Goal: Task Accomplishment & Management: Use online tool/utility

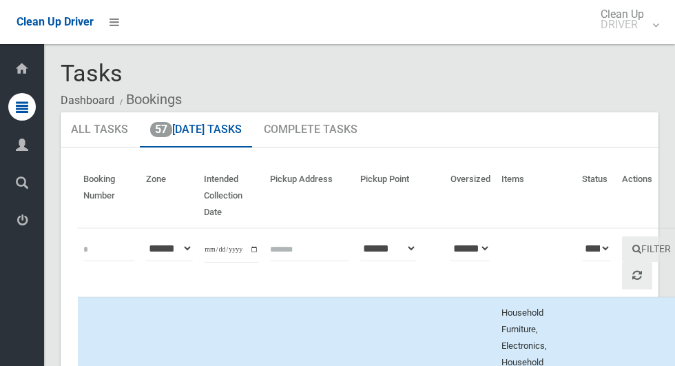
scroll to position [7870, 0]
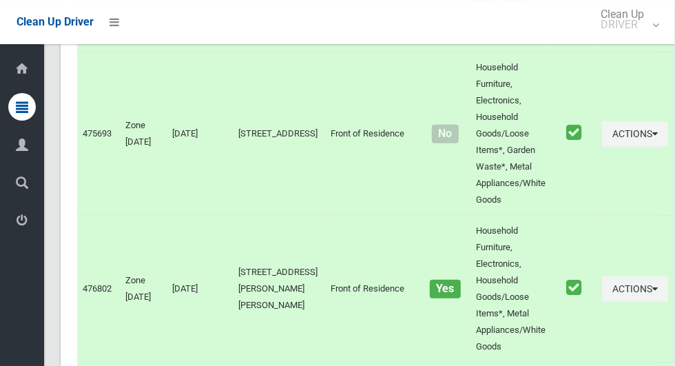
scroll to position [6206, 0]
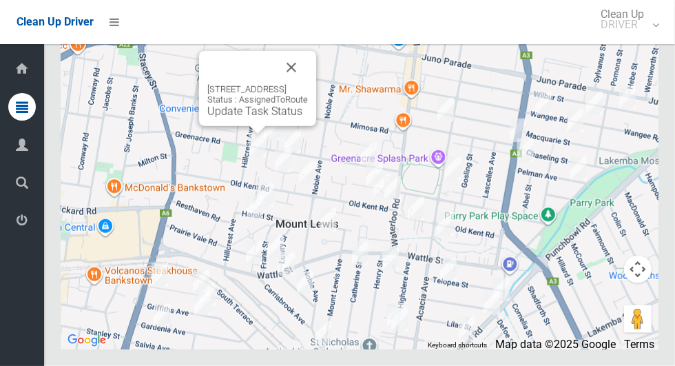
click at [249, 118] on link "Update Task Status" at bounding box center [254, 111] width 95 height 13
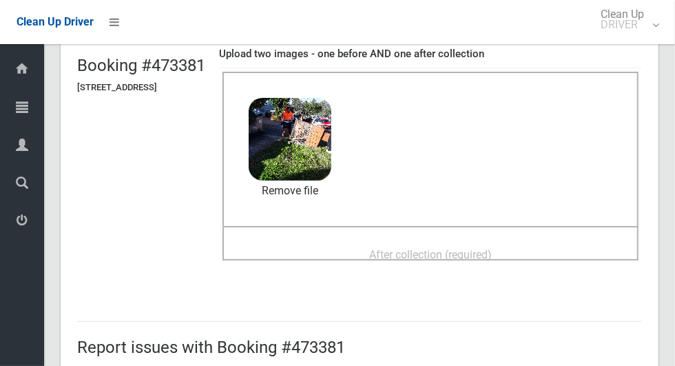
scroll to position [101, 0]
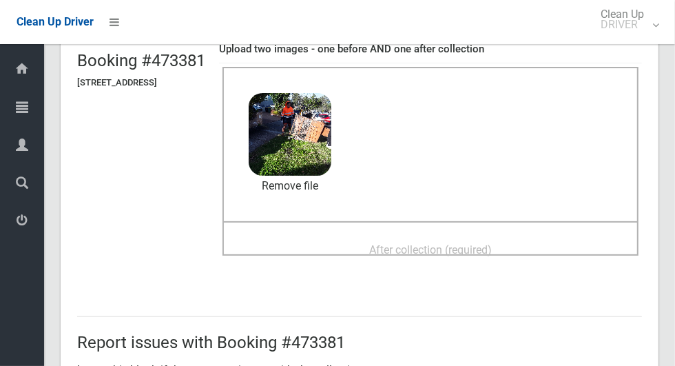
click at [492, 252] on span "After collection (required)" at bounding box center [430, 249] width 123 height 13
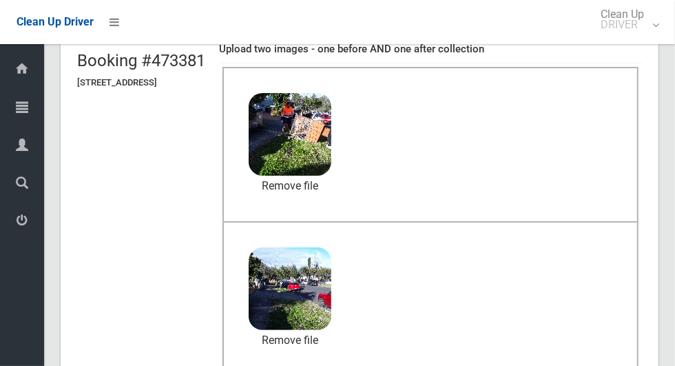
scroll to position [1127, 0]
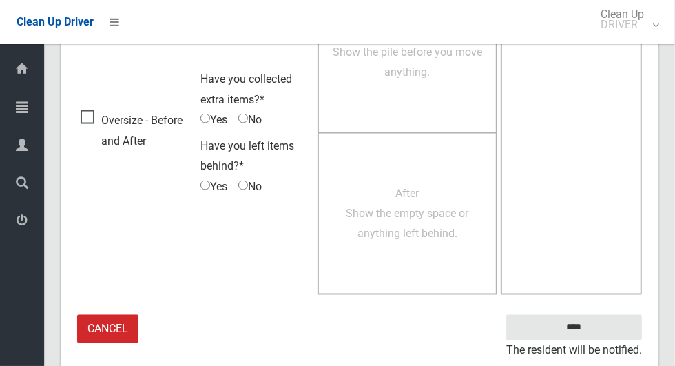
click at [607, 340] on small "The resident will be notified." at bounding box center [575, 350] width 136 height 21
click at [598, 336] on input "****" at bounding box center [575, 327] width 136 height 25
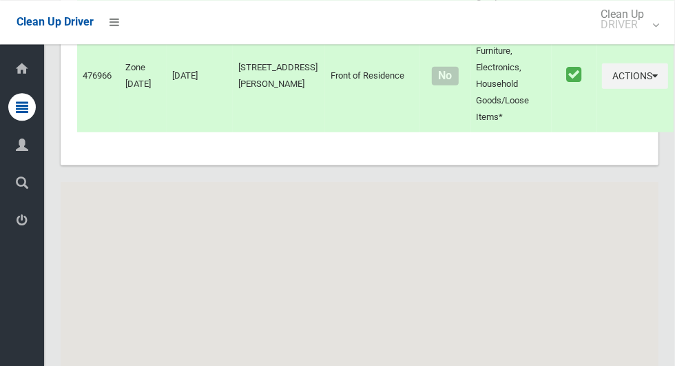
scroll to position [6206, 0]
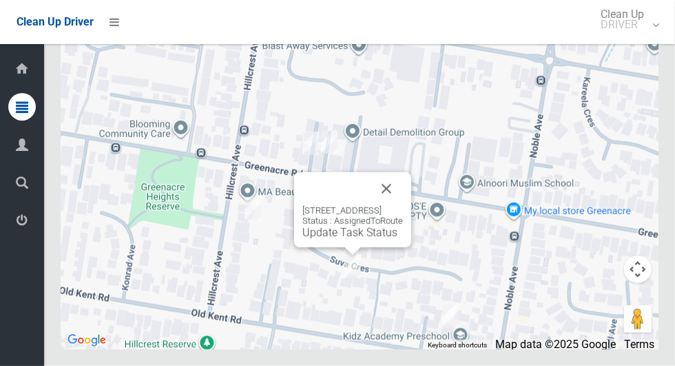
click at [349, 239] on link "Update Task Status" at bounding box center [350, 232] width 95 height 13
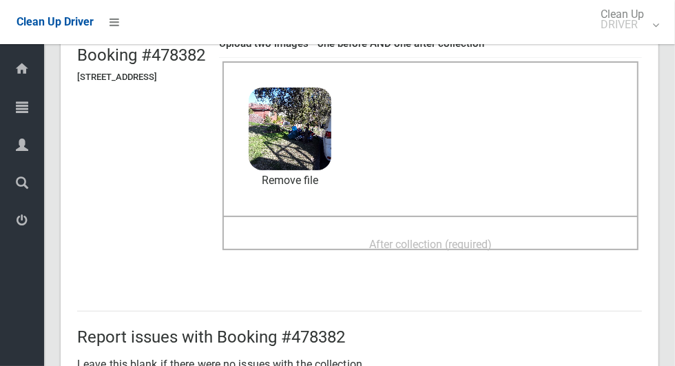
scroll to position [103, 0]
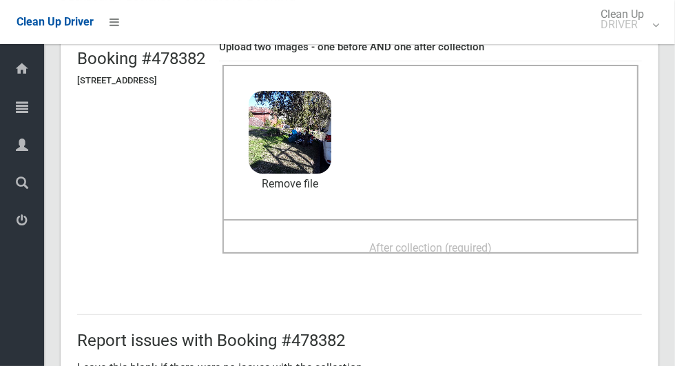
click at [492, 252] on span "After collection (required)" at bounding box center [430, 247] width 123 height 13
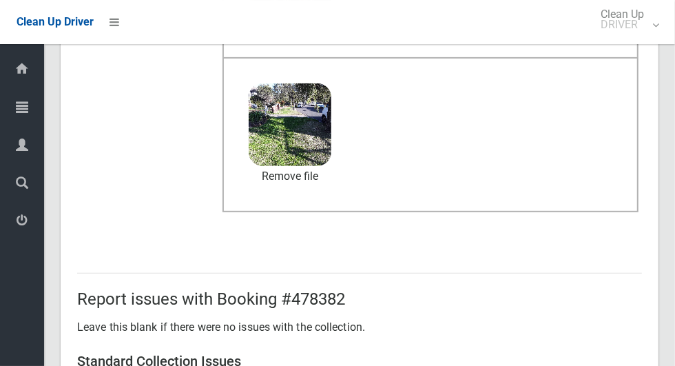
scroll to position [1127, 0]
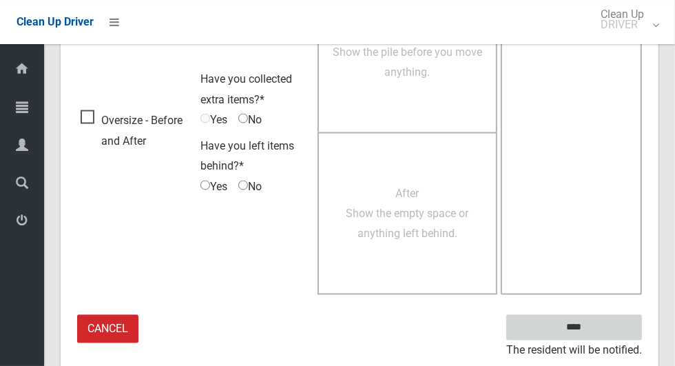
click at [616, 323] on input "****" at bounding box center [575, 327] width 136 height 25
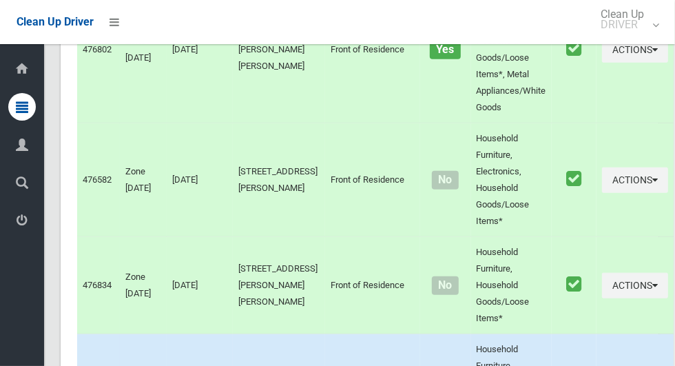
scroll to position [6206, 0]
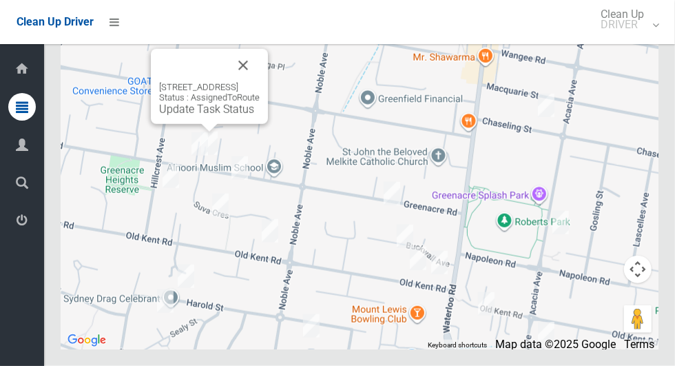
click at [260, 82] on button "Close" at bounding box center [243, 65] width 33 height 33
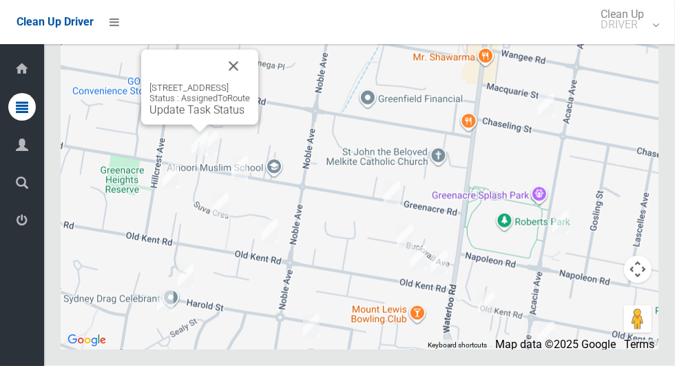
click at [186, 116] on link "Update Task Status" at bounding box center [197, 109] width 95 height 13
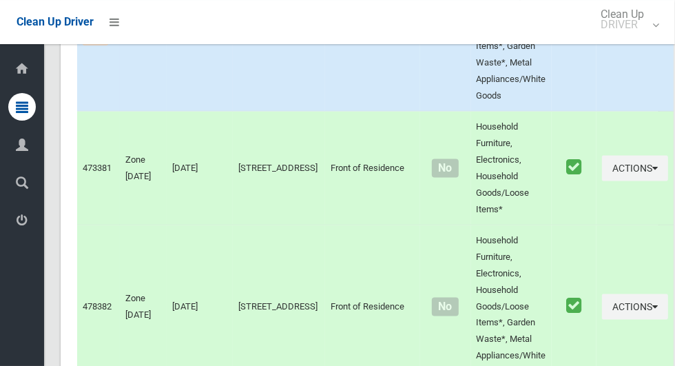
scroll to position [3732, 0]
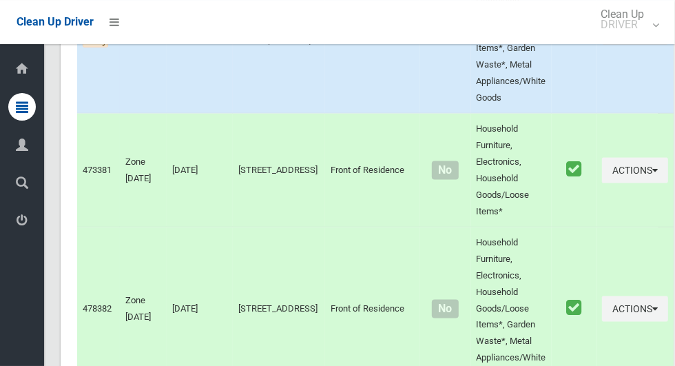
click at [623, 45] on button "Actions" at bounding box center [635, 31] width 66 height 25
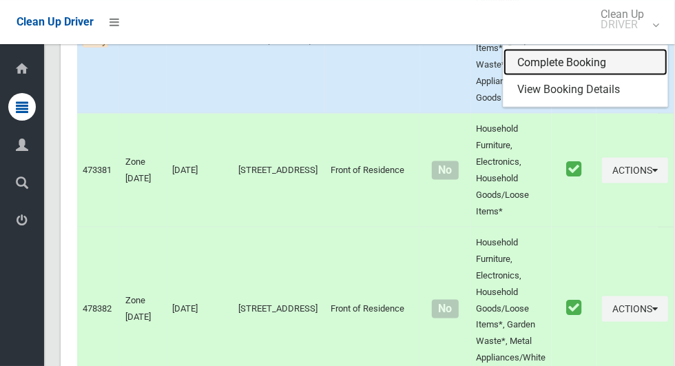
click at [569, 76] on link "Complete Booking" at bounding box center [586, 63] width 164 height 28
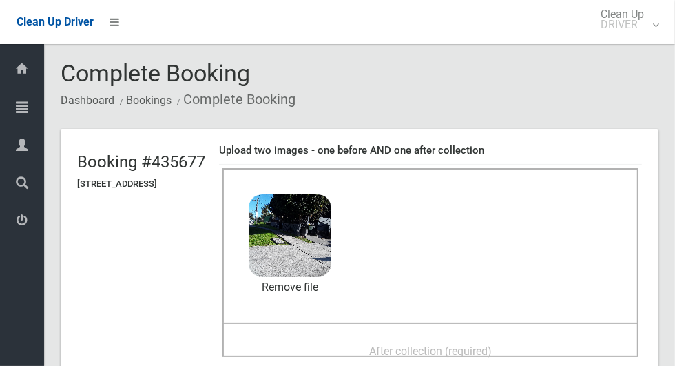
click at [474, 345] on span "After collection (required)" at bounding box center [430, 351] width 123 height 13
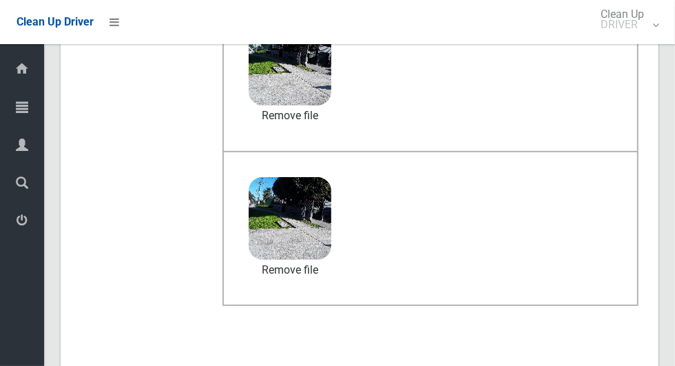
scroll to position [712, 0]
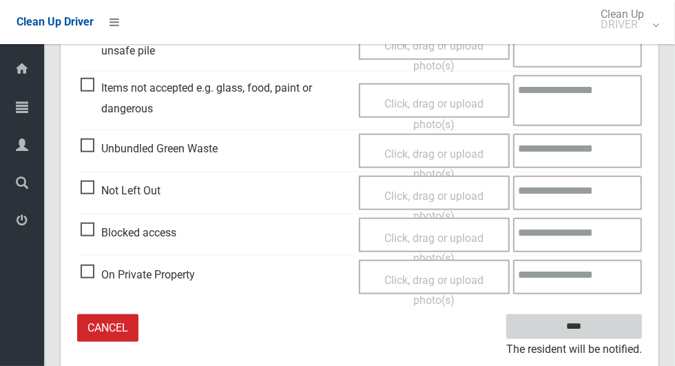
click at [598, 336] on input "****" at bounding box center [575, 326] width 136 height 25
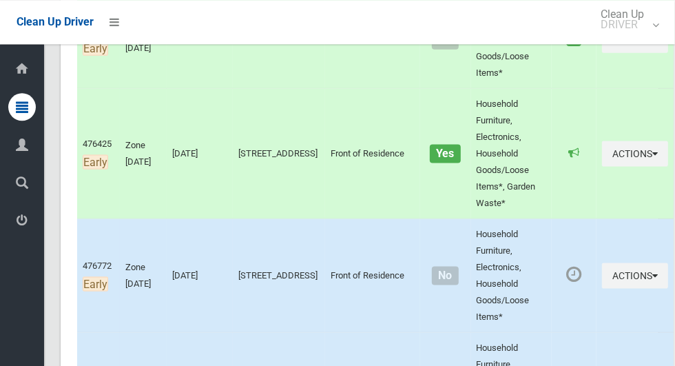
scroll to position [959, 0]
click at [653, 279] on icon "button" at bounding box center [656, 274] width 6 height 10
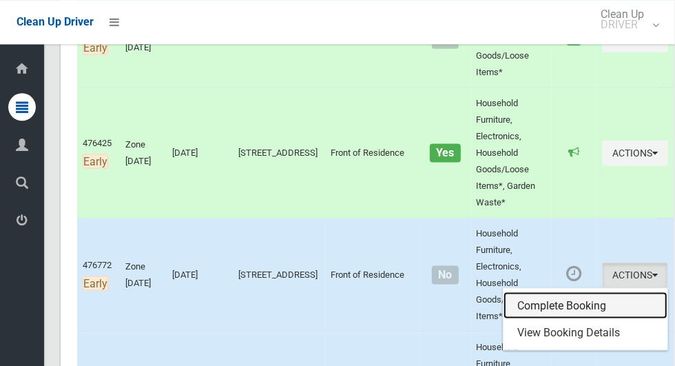
click at [596, 317] on link "Complete Booking" at bounding box center [586, 306] width 164 height 28
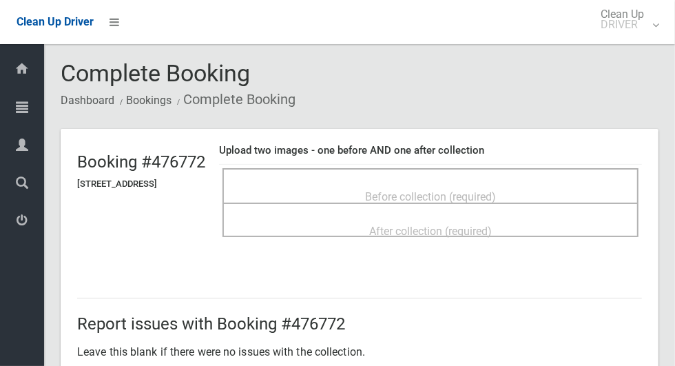
click at [496, 192] on span "Before collection (required)" at bounding box center [430, 196] width 131 height 13
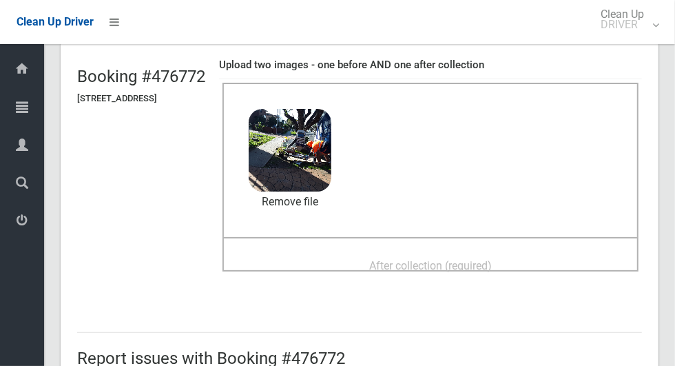
scroll to position [107, 0]
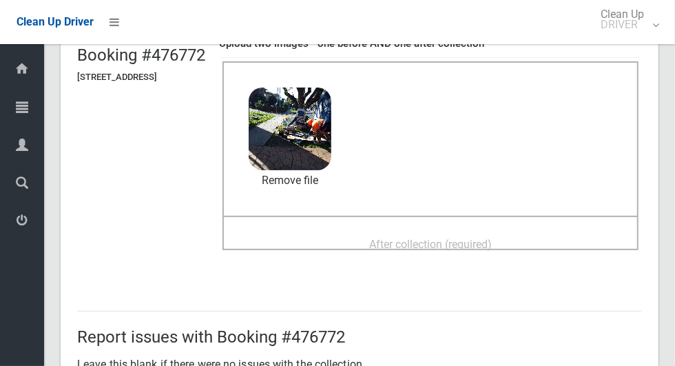
click at [492, 250] on span "After collection (required)" at bounding box center [430, 244] width 123 height 13
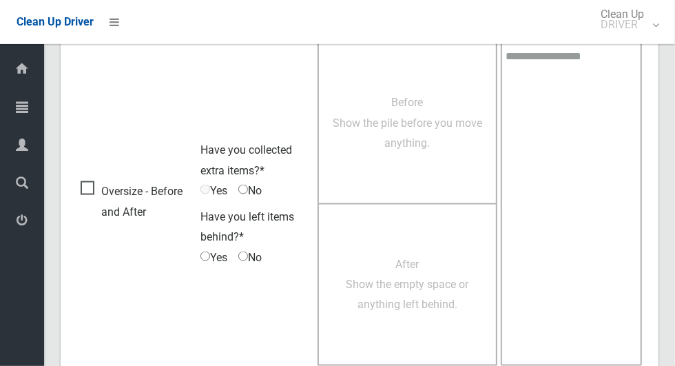
scroll to position [1127, 0]
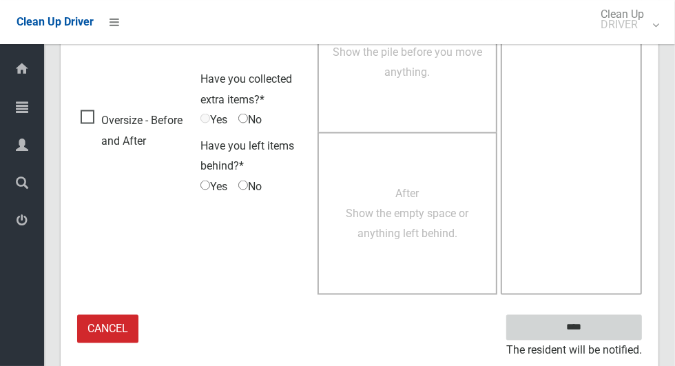
click at [619, 327] on input "****" at bounding box center [575, 327] width 136 height 25
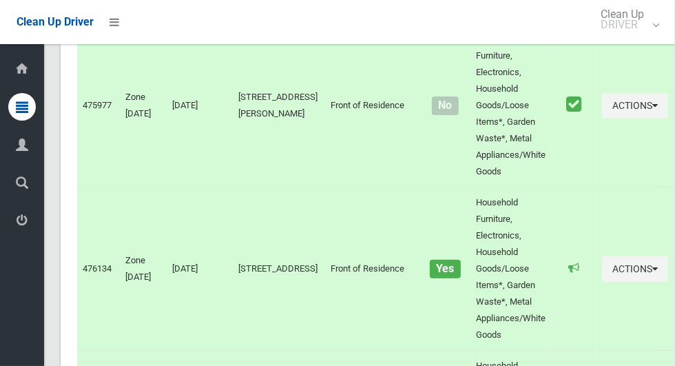
scroll to position [6206, 0]
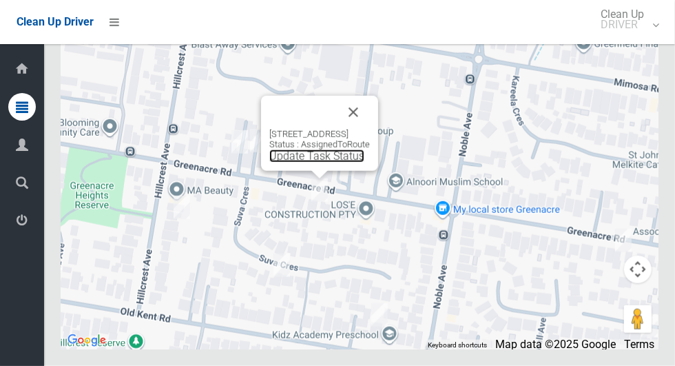
click at [308, 163] on link "Update Task Status" at bounding box center [316, 156] width 95 height 13
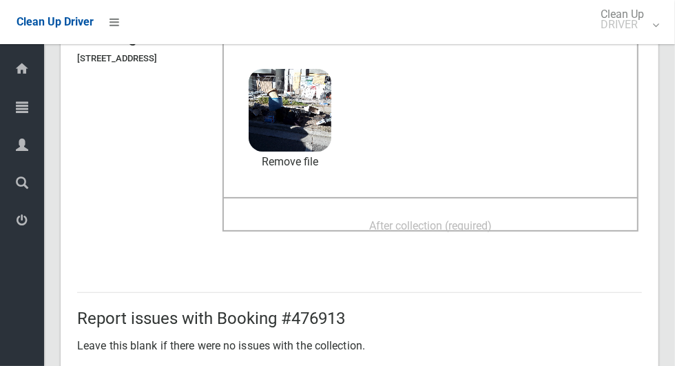
scroll to position [123, 0]
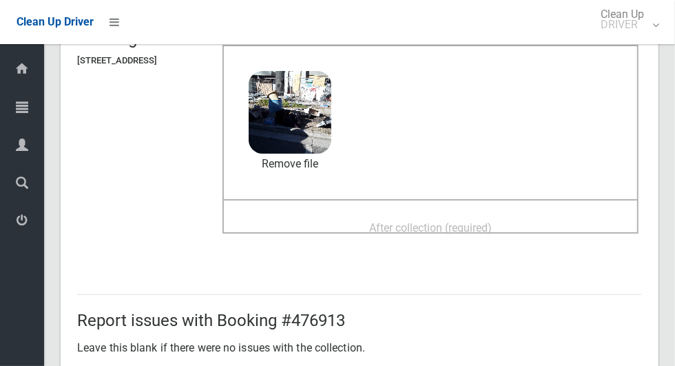
click at [492, 225] on span "After collection (required)" at bounding box center [430, 227] width 123 height 13
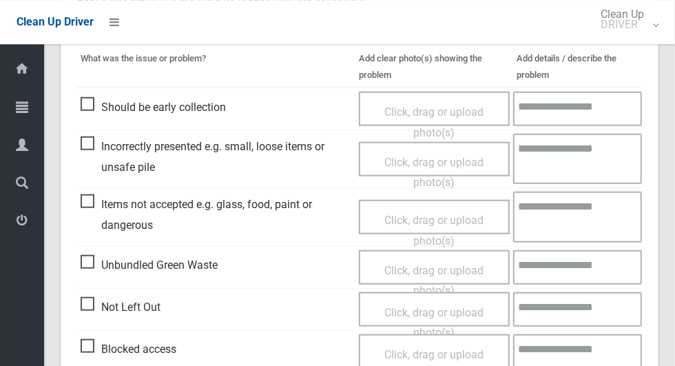
scroll to position [1127, 0]
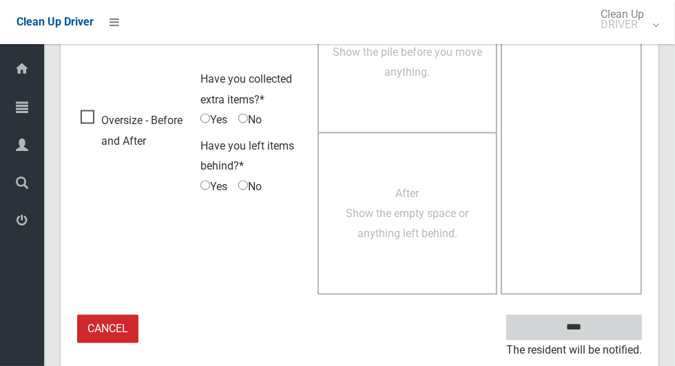
click at [612, 328] on input "****" at bounding box center [575, 327] width 136 height 25
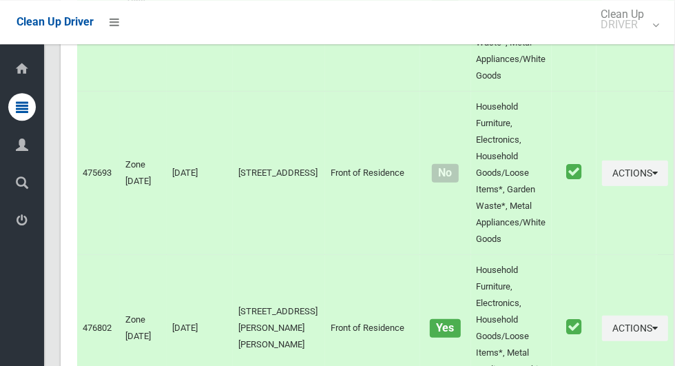
scroll to position [6206, 0]
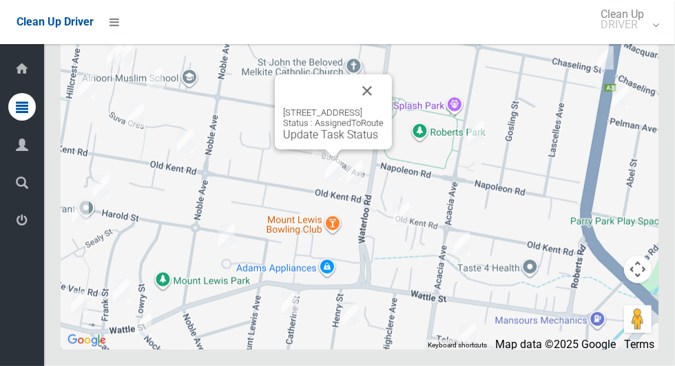
click at [329, 150] on div "[STREET_ADDRESS] Status : AssignedToRoute Update Task Status" at bounding box center [333, 111] width 117 height 75
click at [317, 141] on link "Update Task Status" at bounding box center [330, 134] width 95 height 13
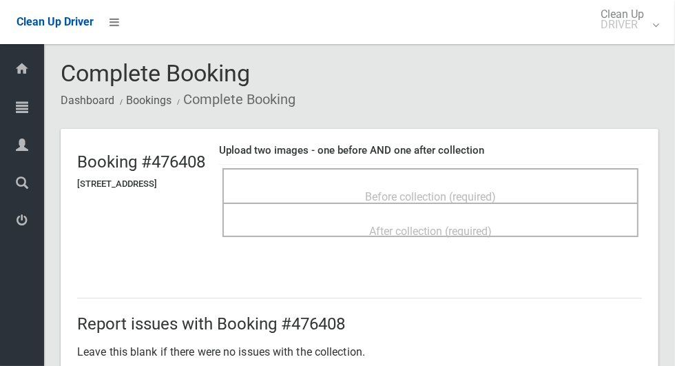
click at [496, 194] on span "Before collection (required)" at bounding box center [430, 196] width 131 height 13
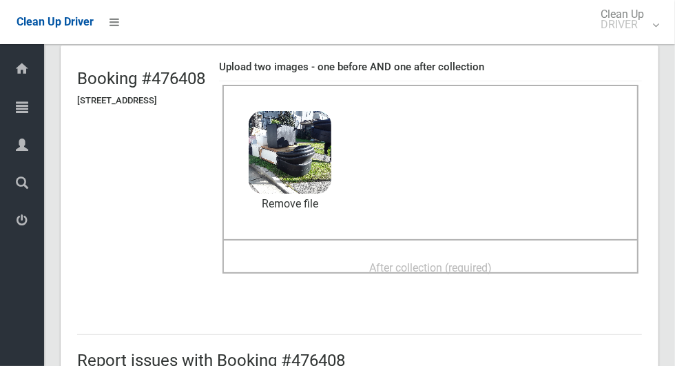
scroll to position [96, 0]
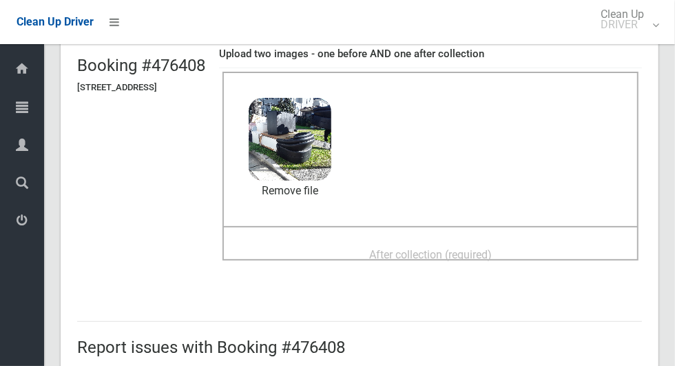
click at [492, 255] on span "After collection (required)" at bounding box center [430, 254] width 123 height 13
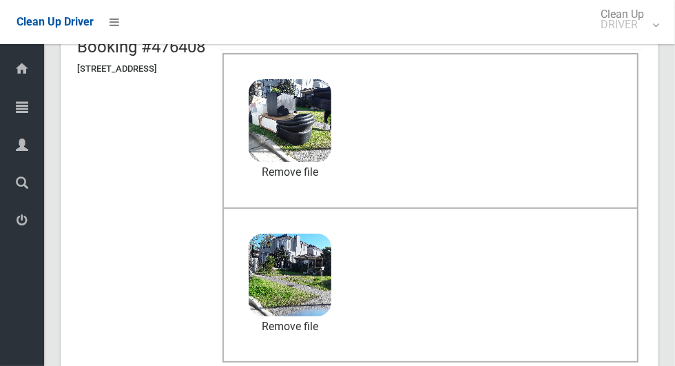
scroll to position [1127, 0]
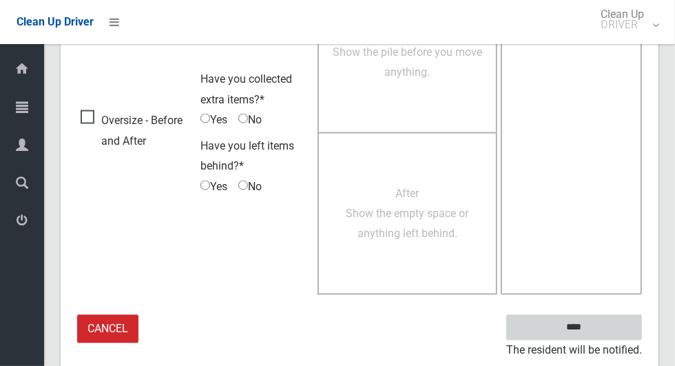
click at [614, 339] on input "****" at bounding box center [575, 327] width 136 height 25
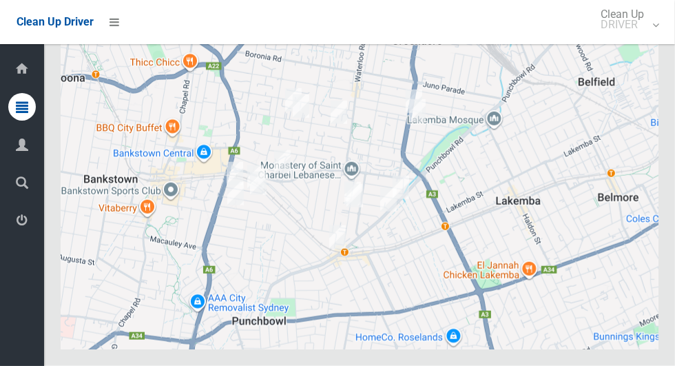
scroll to position [6206, 0]
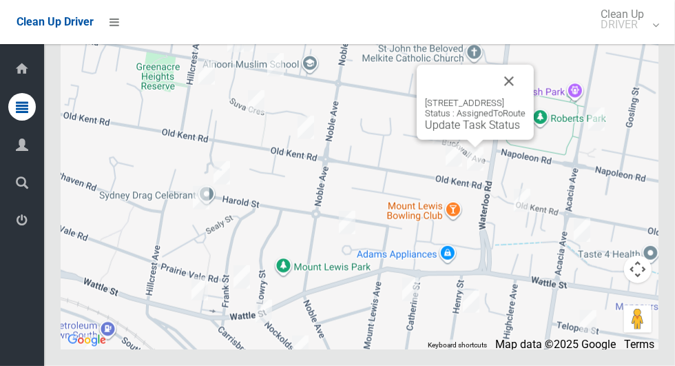
click at [463, 140] on div "57 Old Kent Road, GREENACRE NSW 2190 Status : AssignedToRoute Update Task Status" at bounding box center [475, 102] width 117 height 75
click at [467, 140] on div "57 Old Kent Road, GREENACRE NSW 2190 Status : AssignedToRoute Update Task Status" at bounding box center [475, 102] width 117 height 75
click at [465, 132] on link "Update Task Status" at bounding box center [472, 125] width 95 height 13
click at [445, 132] on link "Update Task Status" at bounding box center [472, 125] width 95 height 13
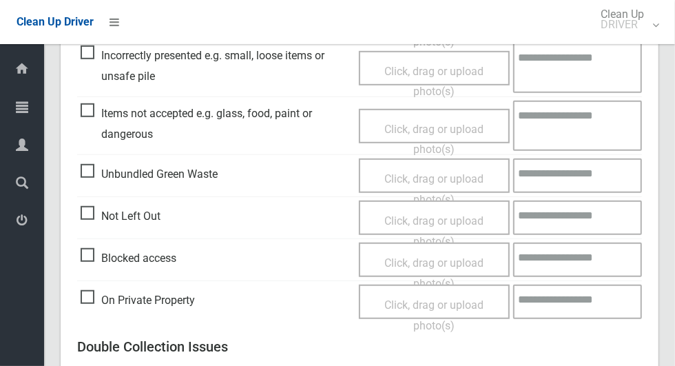
scroll to position [442, 0]
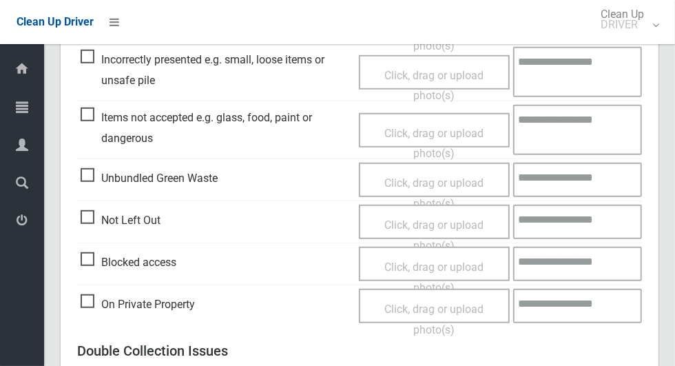
click at [92, 214] on span "Not Left Out" at bounding box center [121, 220] width 80 height 21
click at [455, 228] on span "Click, drag or upload photo(s)" at bounding box center [434, 235] width 99 height 34
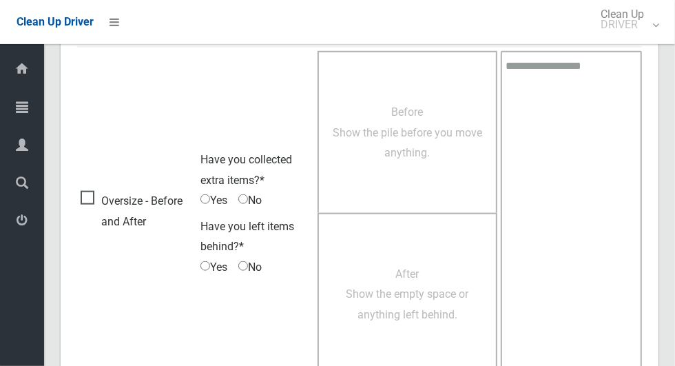
scroll to position [888, 0]
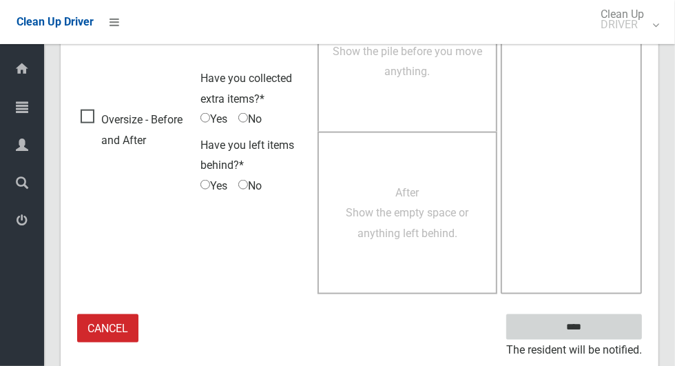
click at [603, 331] on input "****" at bounding box center [575, 326] width 136 height 25
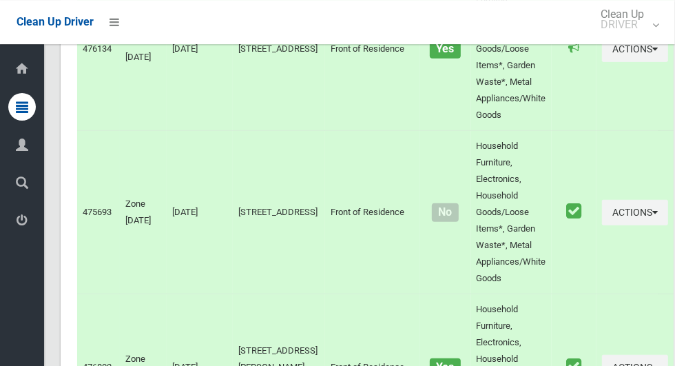
scroll to position [6206, 0]
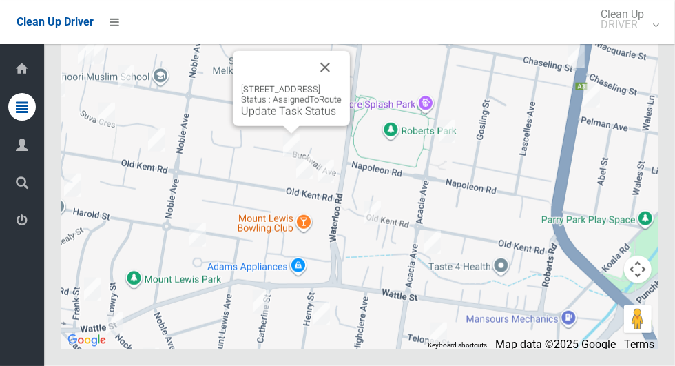
click at [278, 118] on link "Update Task Status" at bounding box center [288, 111] width 95 height 13
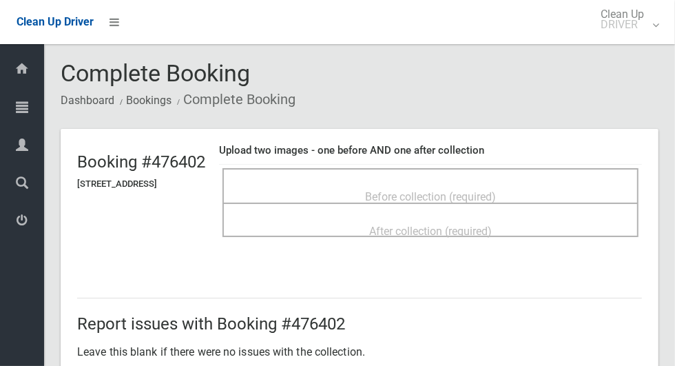
click at [482, 190] on span "Before collection (required)" at bounding box center [430, 196] width 131 height 13
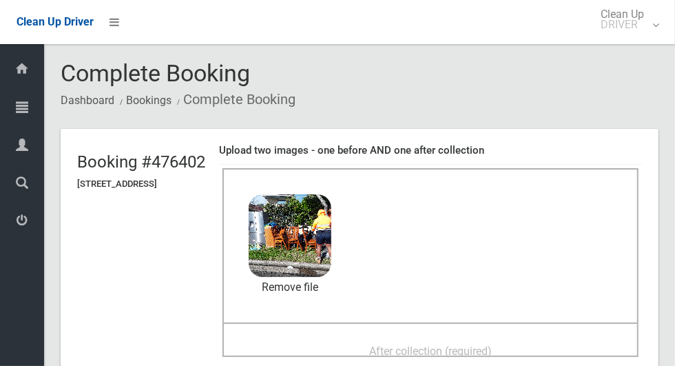
scroll to position [101, 0]
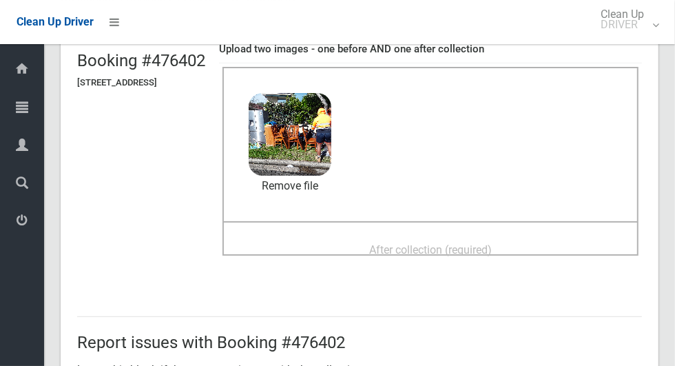
click at [542, 249] on div "After collection (required)" at bounding box center [431, 248] width 386 height 25
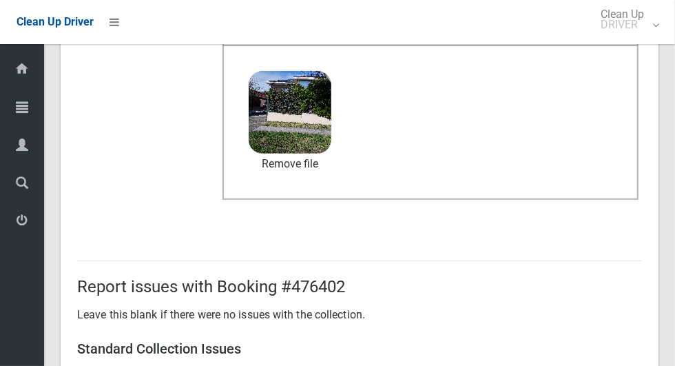
scroll to position [1127, 0]
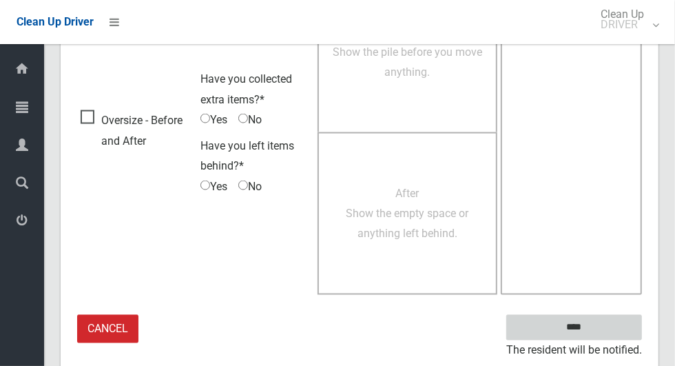
click at [613, 326] on input "****" at bounding box center [575, 327] width 136 height 25
